Goal: Find specific page/section

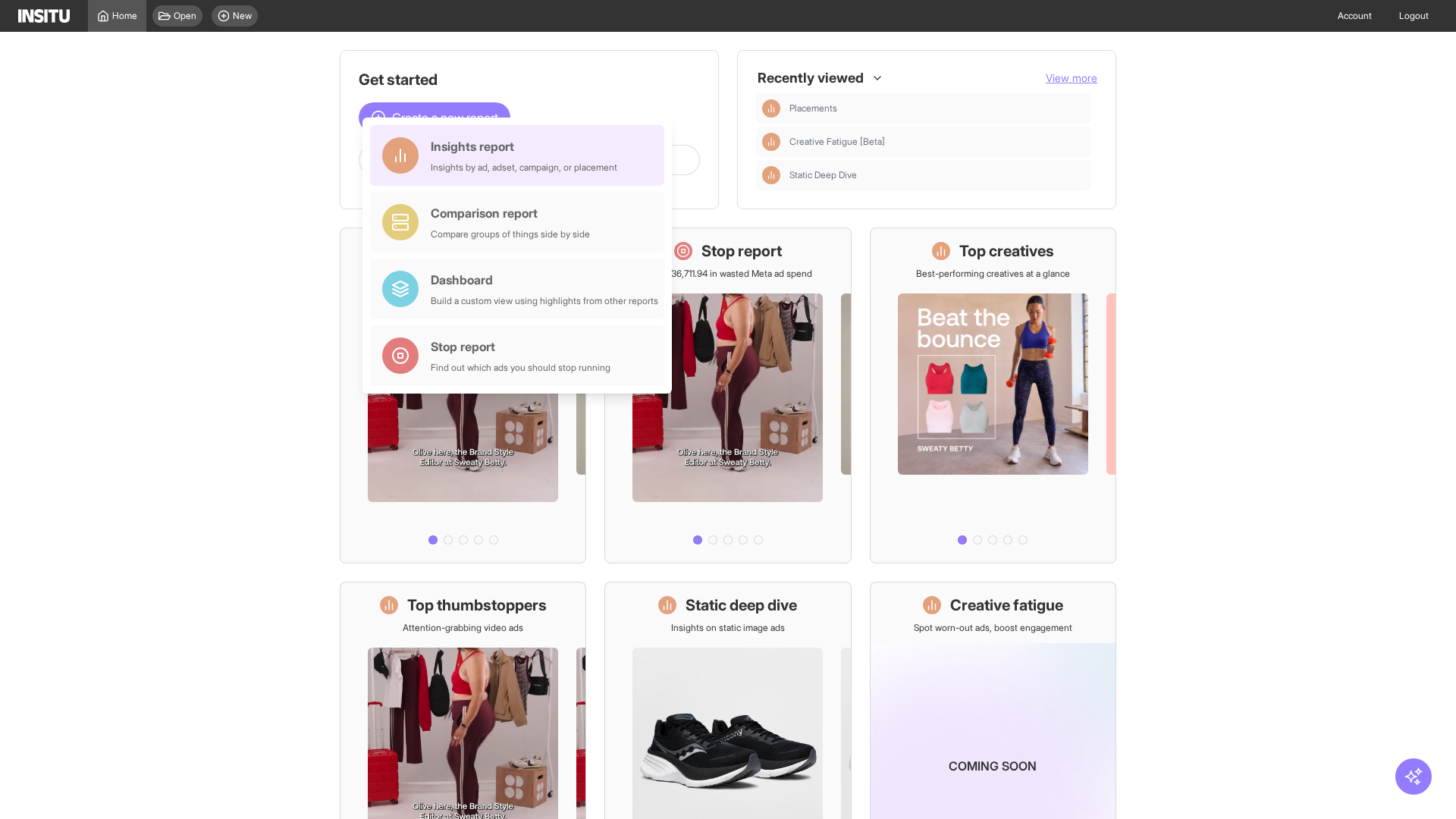
click at [521, 156] on div "Insights report Insights by ad, adset, campaign, or placement" at bounding box center [523, 156] width 186 height 37
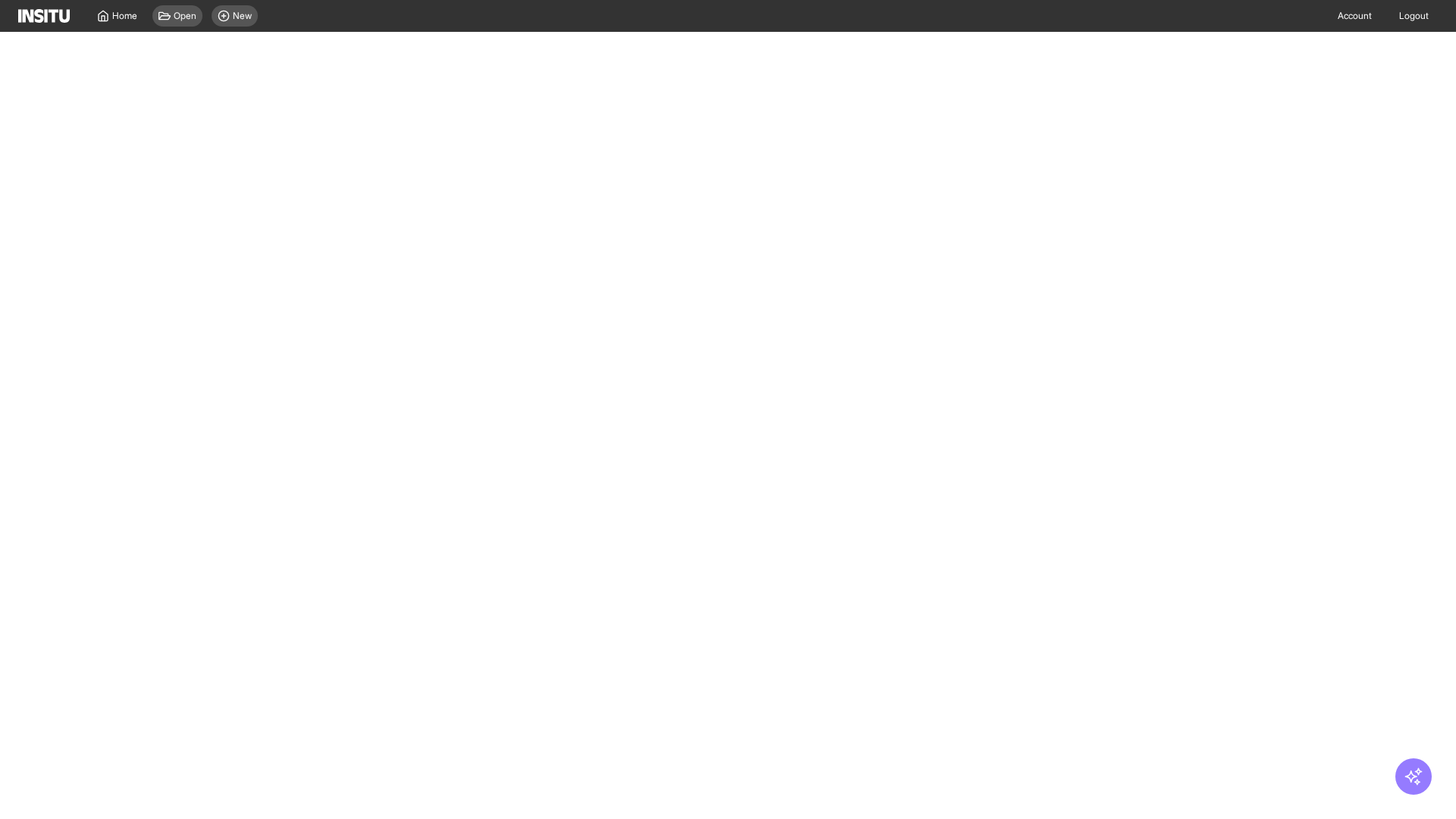
select select "**"
